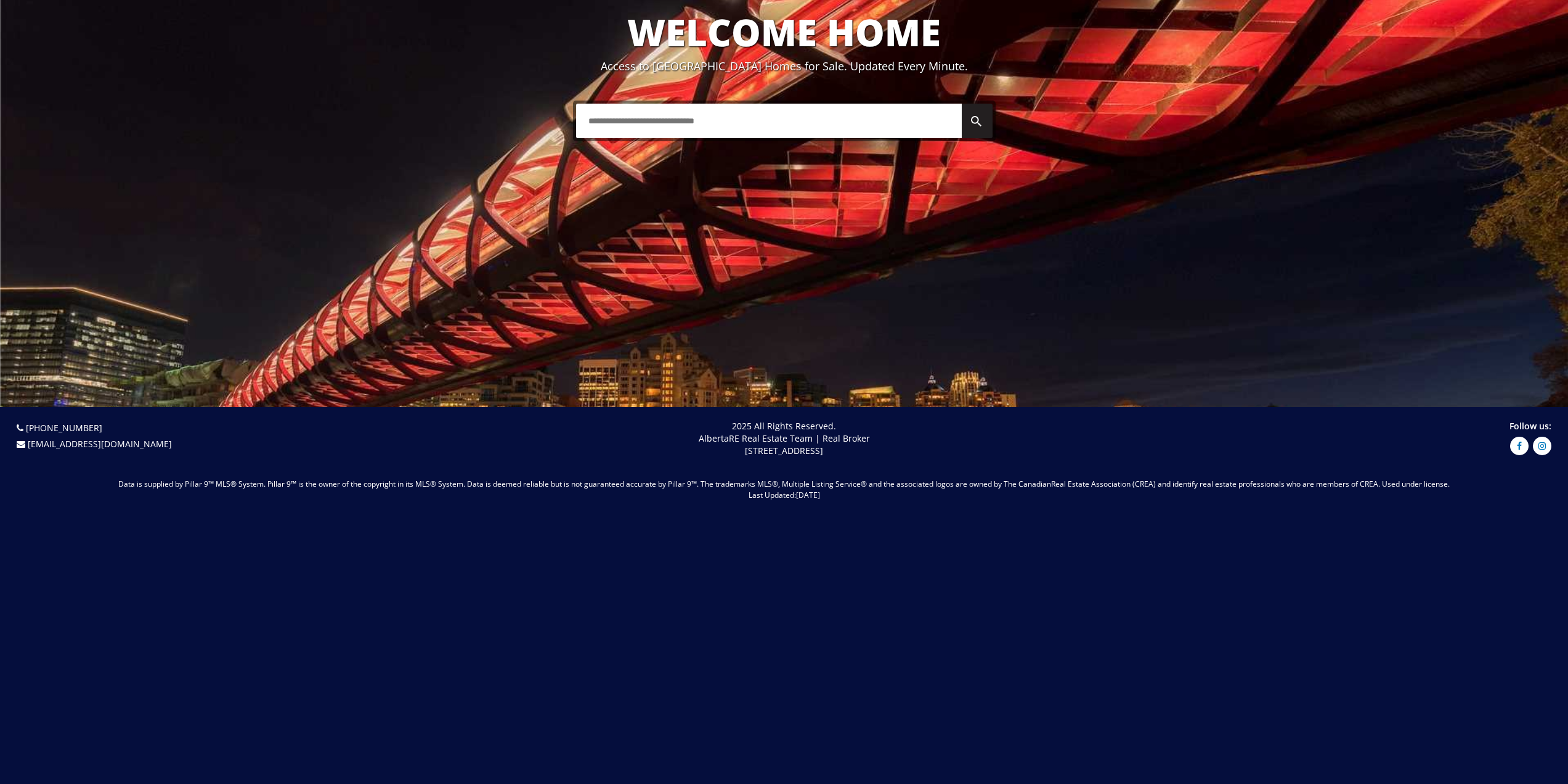
scroll to position [188, 0]
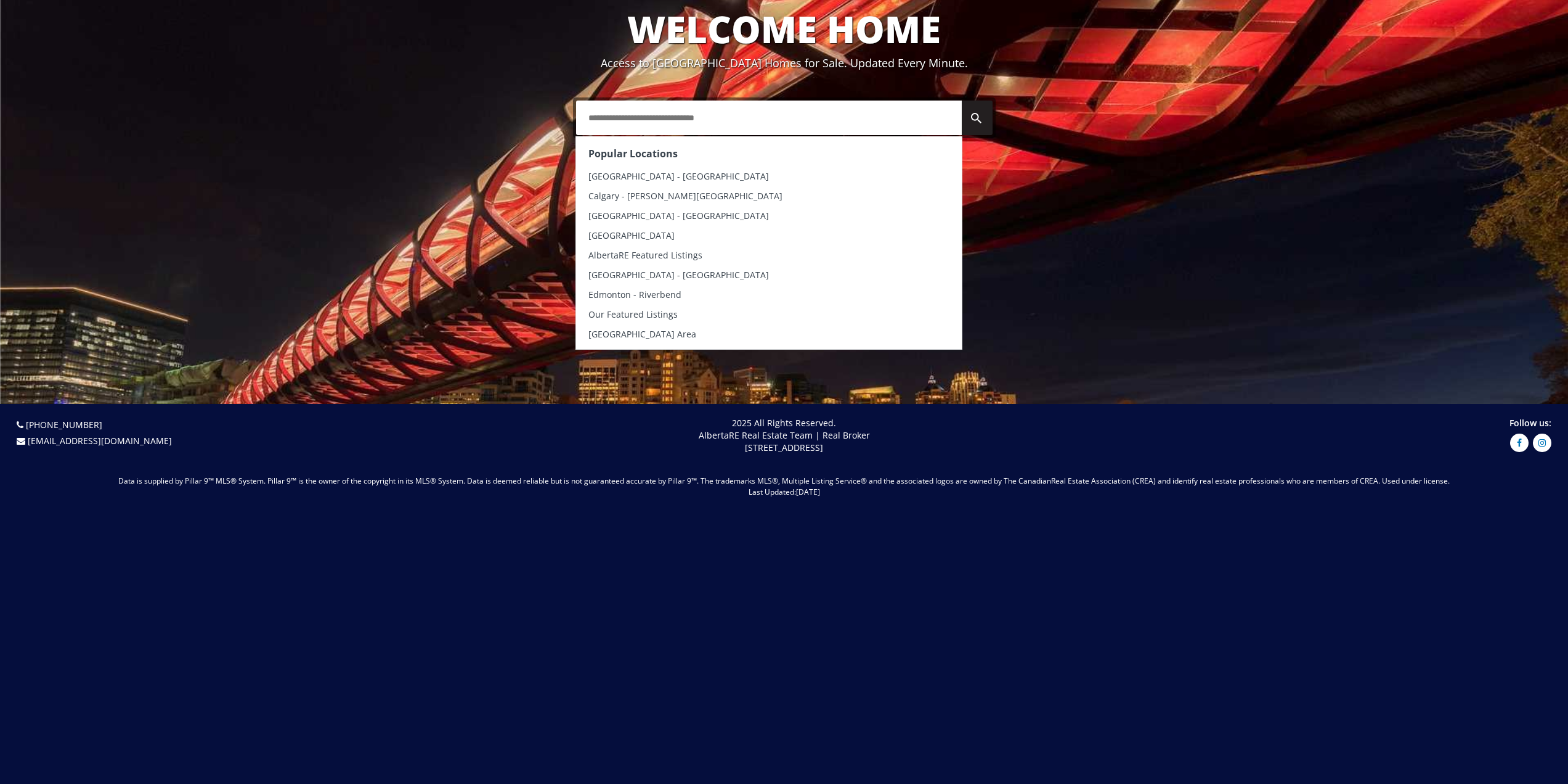
click at [684, 116] on input "text" at bounding box center [769, 117] width 386 height 34
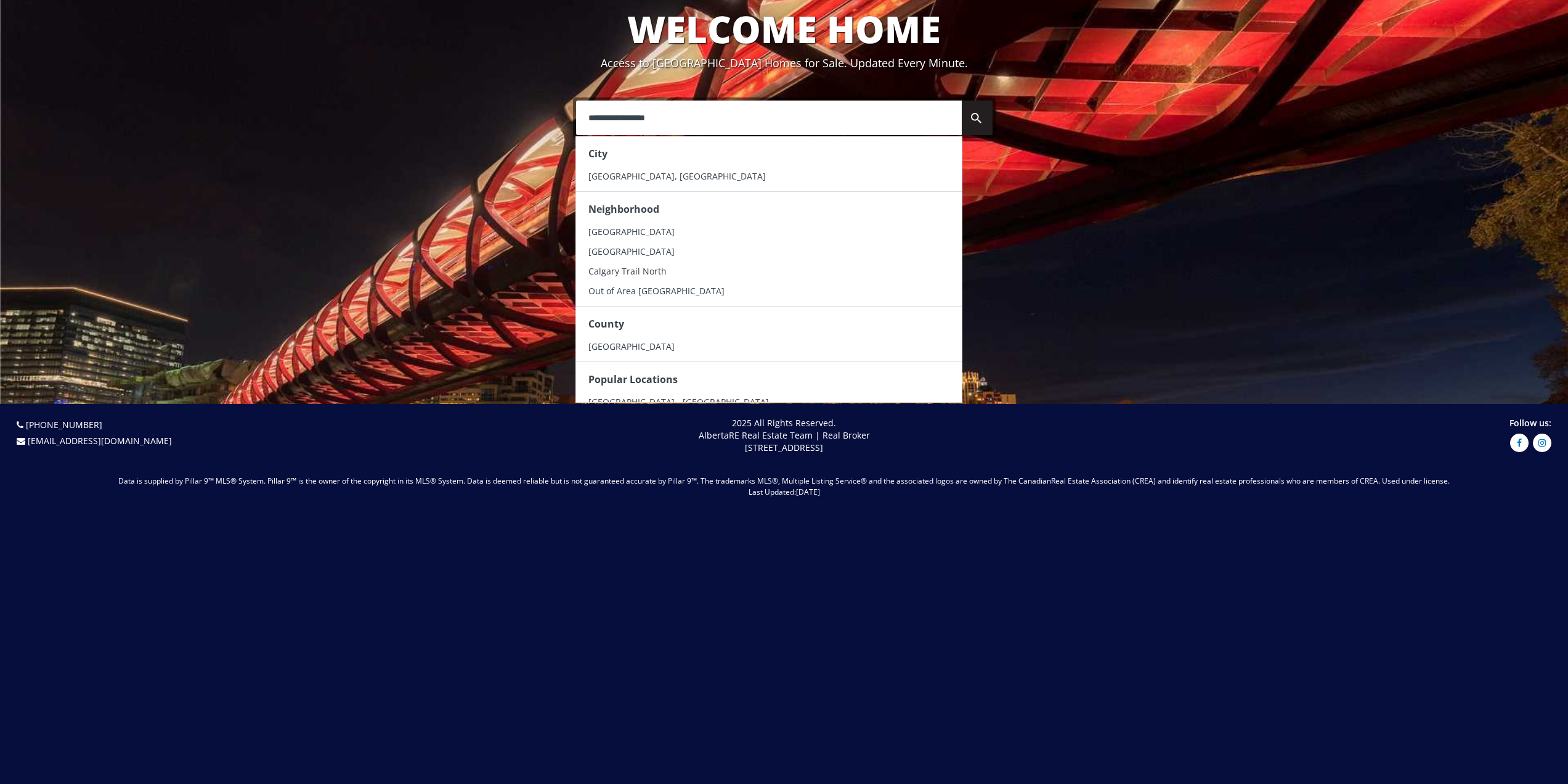
type input "**********"
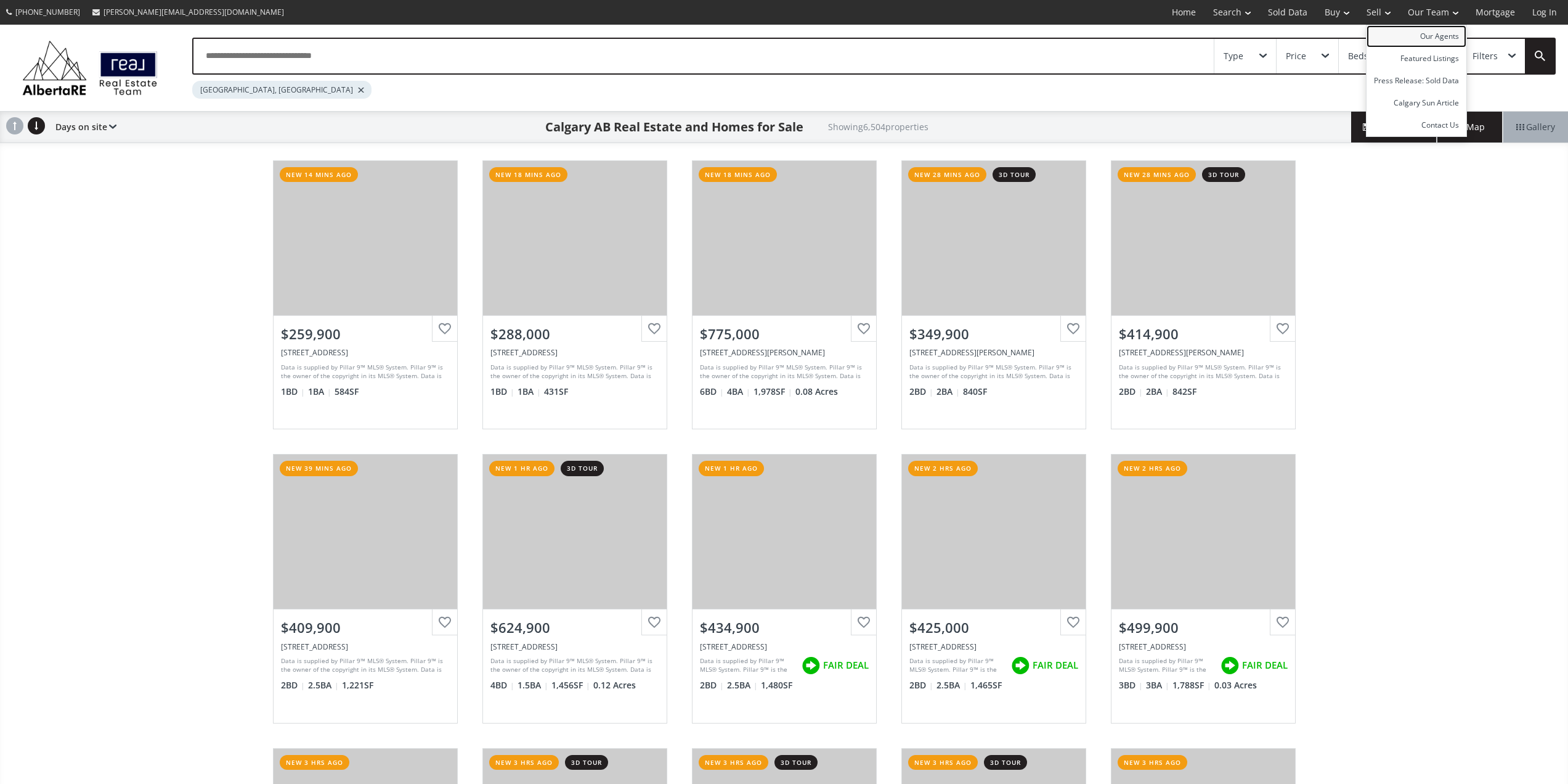
click at [1448, 31] on link "Our Agents" at bounding box center [1416, 36] width 99 height 22
click at [1433, 33] on link "Our Agents" at bounding box center [1416, 36] width 99 height 22
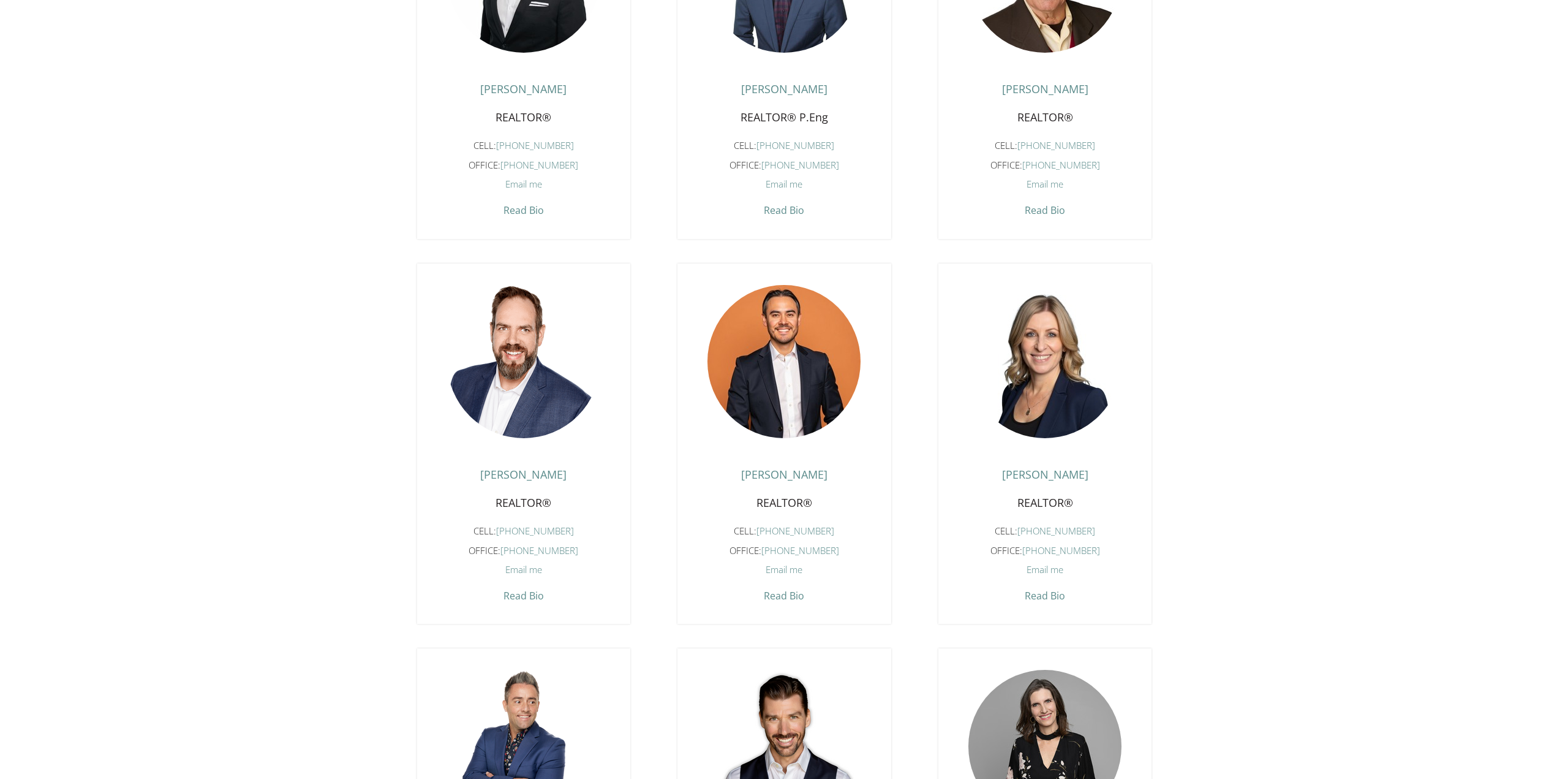
scroll to position [612, 0]
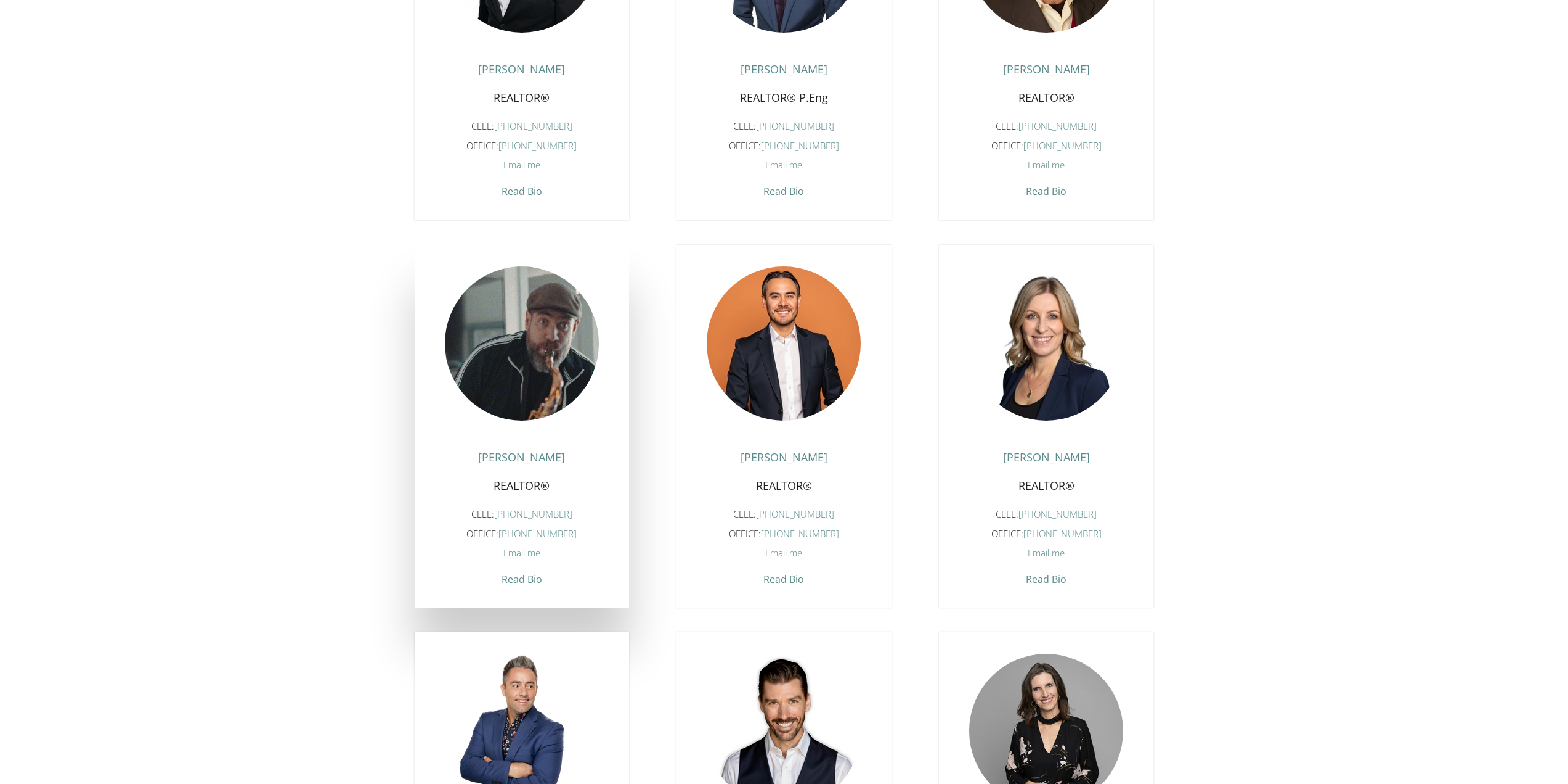
click at [562, 310] on figure at bounding box center [521, 343] width 154 height 154
